Goal: Information Seeking & Learning: Understand process/instructions

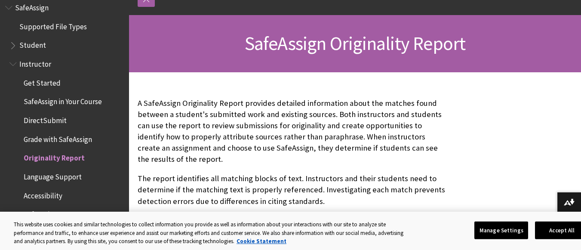
scroll to position [108, 0]
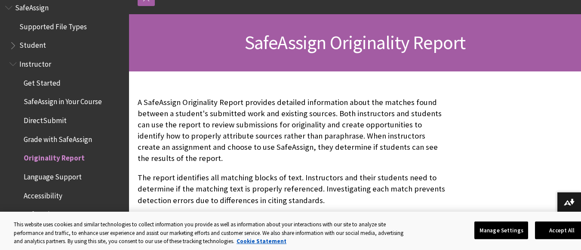
click at [45, 49] on span "Student" at bounding box center [66, 45] width 114 height 15
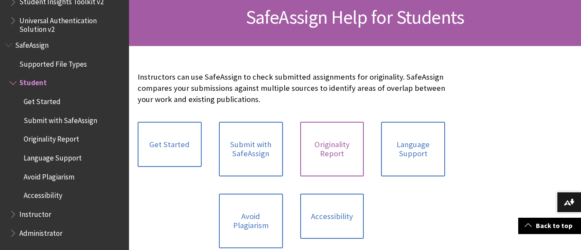
scroll to position [136, 0]
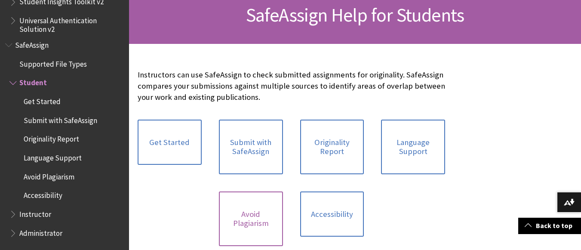
click at [245, 219] on link "Avoid Plagiarism" at bounding box center [251, 218] width 64 height 55
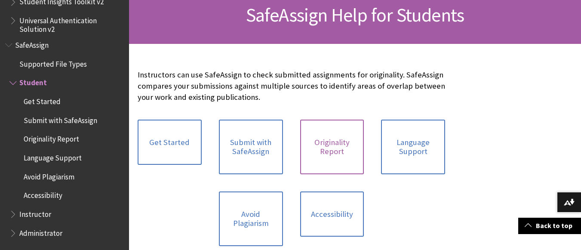
click at [323, 153] on link "Originality Report" at bounding box center [332, 147] width 64 height 55
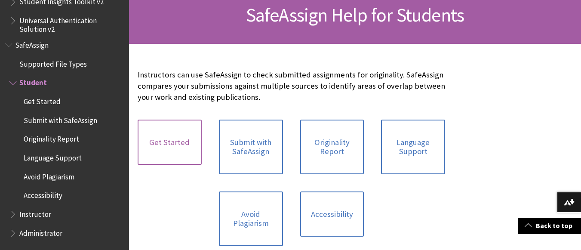
click at [171, 129] on link "Get Started" at bounding box center [170, 143] width 64 height 46
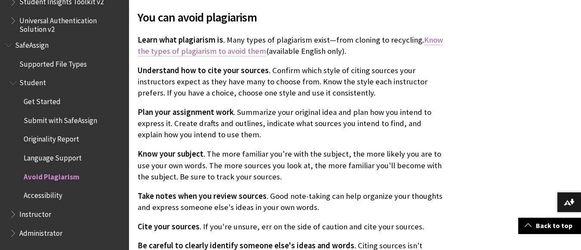
scroll to position [423, 0]
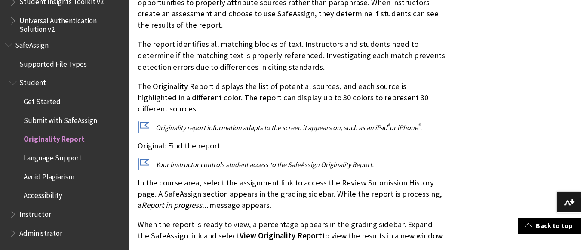
scroll to position [261, 0]
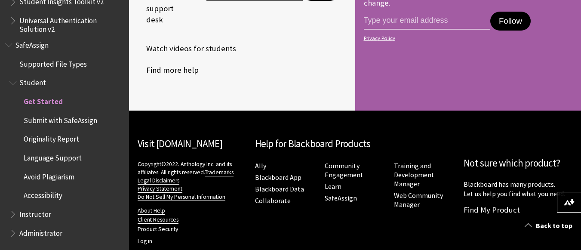
scroll to position [977, 0]
